Goal: Communication & Community: Connect with others

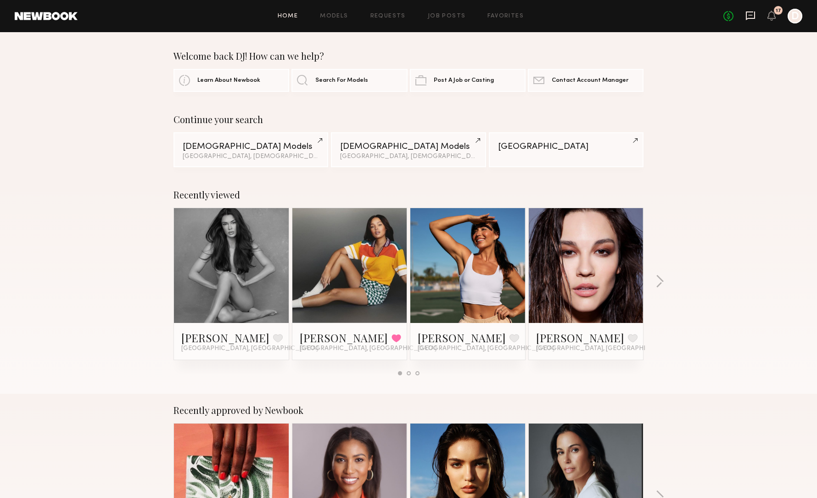
click at [750, 17] on icon at bounding box center [751, 16] width 10 height 10
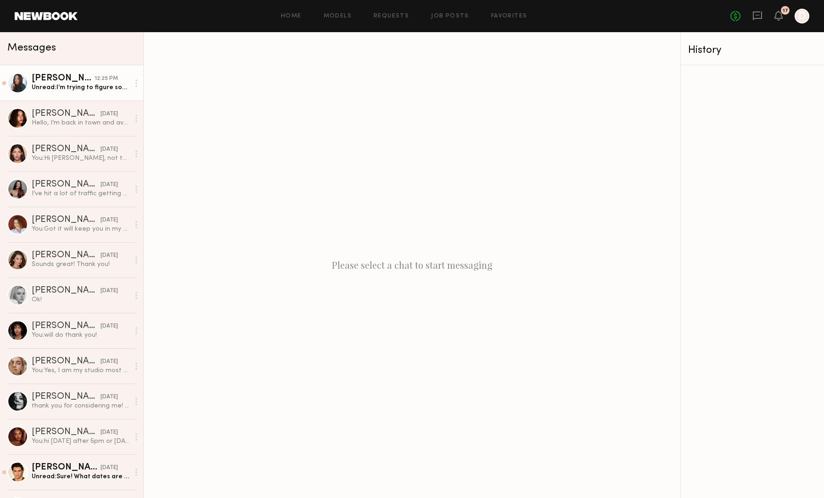
click at [67, 94] on link "[PERSON_NAME] 12:25 PM Unread: I’m trying to figure something out right now, sh…" at bounding box center [71, 82] width 143 height 35
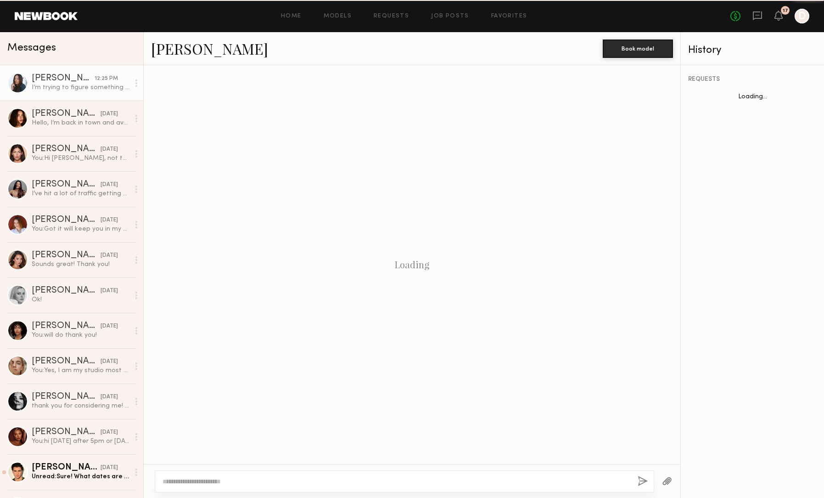
click at [66, 95] on link "[PERSON_NAME] 12:25 PM I’m trying to figure something out right now, she’s not …" at bounding box center [71, 82] width 143 height 35
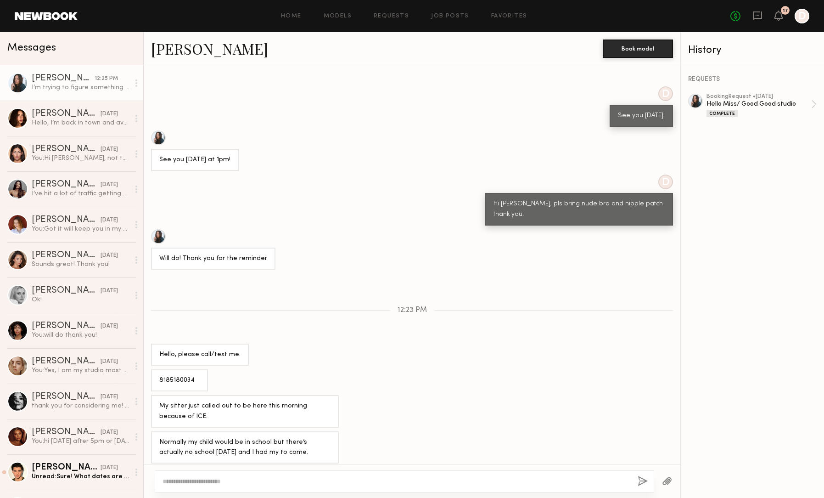
scroll to position [199, 0]
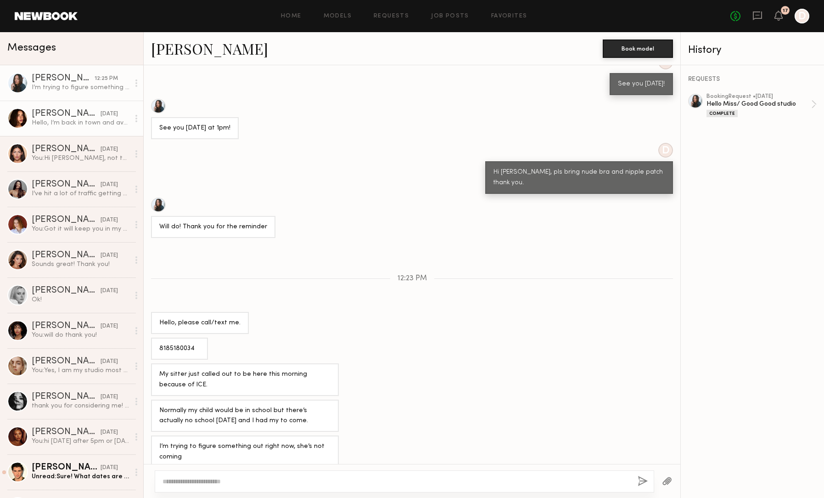
click at [80, 124] on div "Hello, I’m back in town and available to shoot if you are still looking for a m…" at bounding box center [81, 122] width 98 height 9
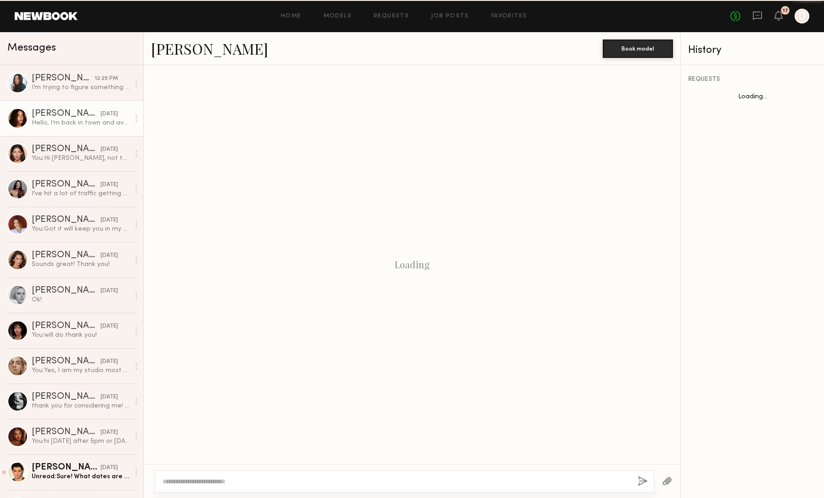
scroll to position [604, 0]
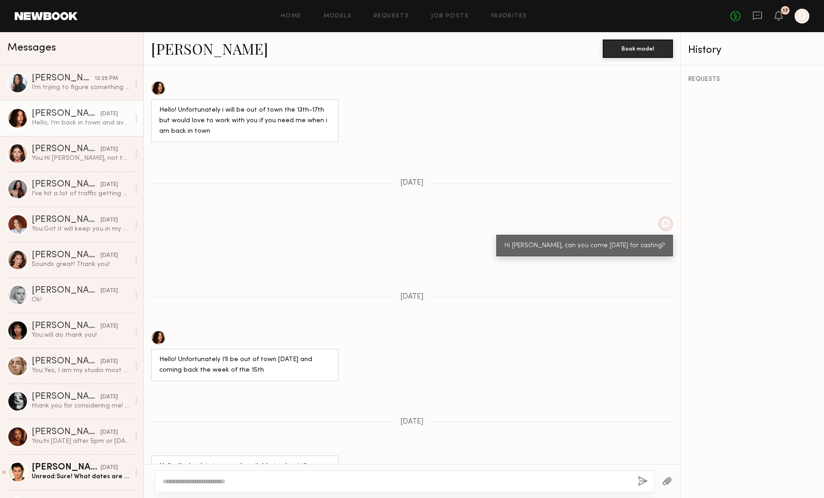
click at [39, 110] on div "[PERSON_NAME]" at bounding box center [66, 113] width 69 height 9
click at [49, 116] on div "[PERSON_NAME]" at bounding box center [66, 113] width 69 height 9
click at [50, 114] on div "[PERSON_NAME]" at bounding box center [66, 112] width 69 height 9
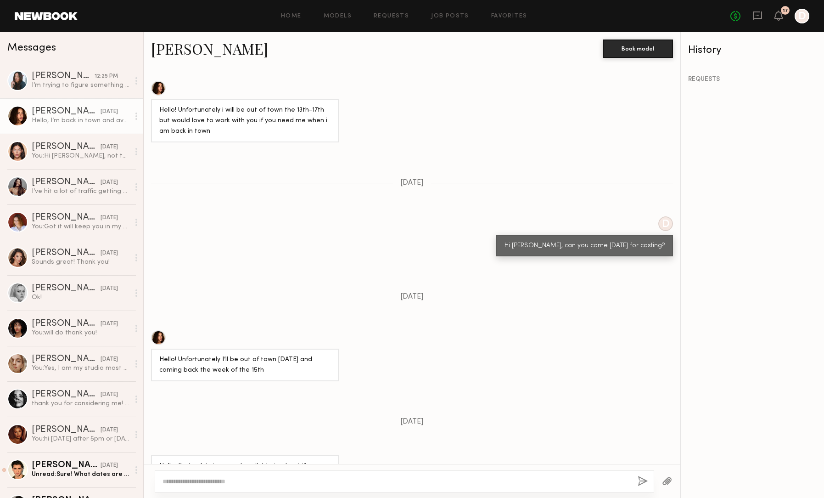
click at [50, 114] on div "[PERSON_NAME]" at bounding box center [66, 111] width 69 height 9
click at [55, 110] on div "[PERSON_NAME]" at bounding box center [66, 110] width 69 height 9
